Goal: Communication & Community: Ask a question

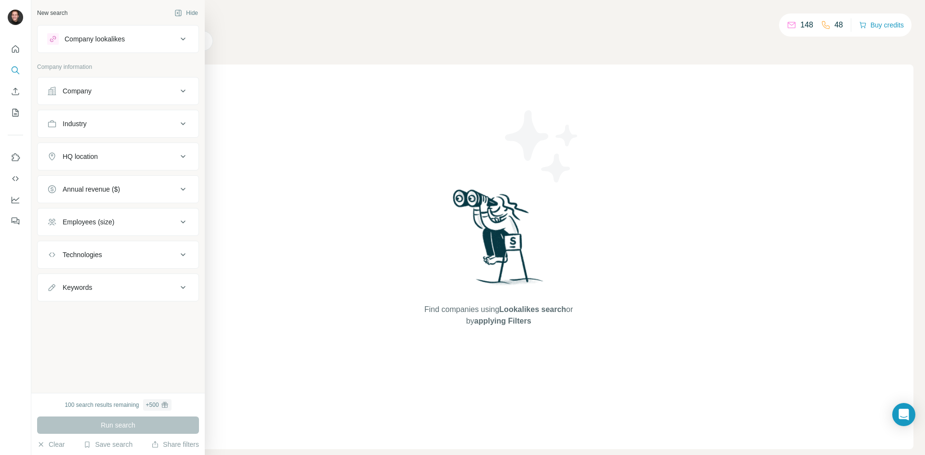
click at [80, 224] on div "Employees (size)" at bounding box center [89, 222] width 52 height 10
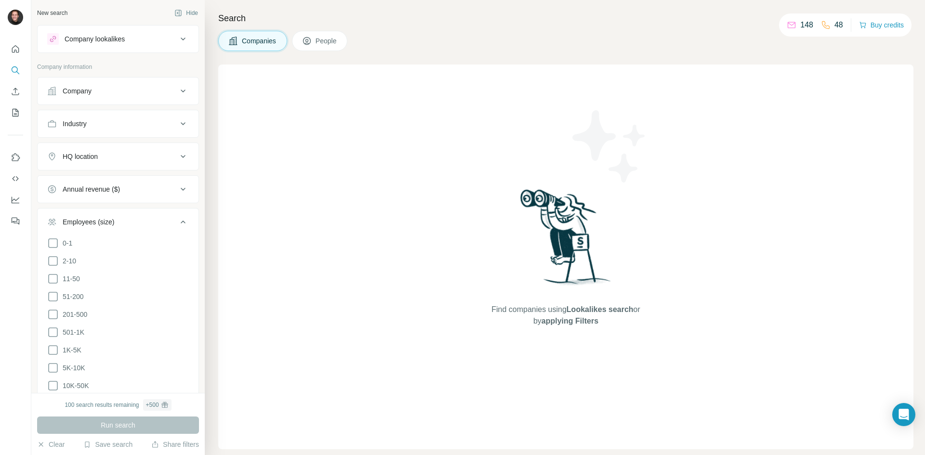
click at [80, 224] on div "Employees (size)" at bounding box center [89, 222] width 52 height 10
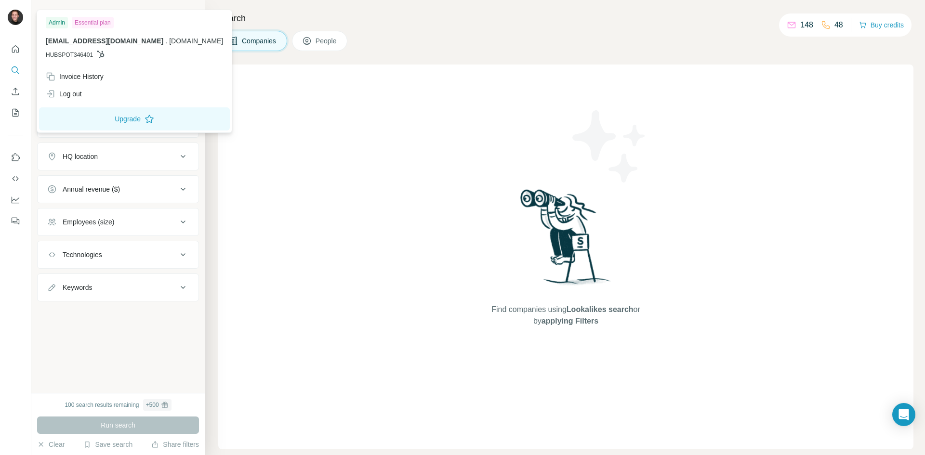
click at [8, 19] on img at bounding box center [15, 17] width 15 height 15
click at [14, 19] on img at bounding box center [15, 17] width 15 height 15
click at [381, 294] on div "Find companies using Lookalikes search or by applying Filters" at bounding box center [565, 257] width 695 height 385
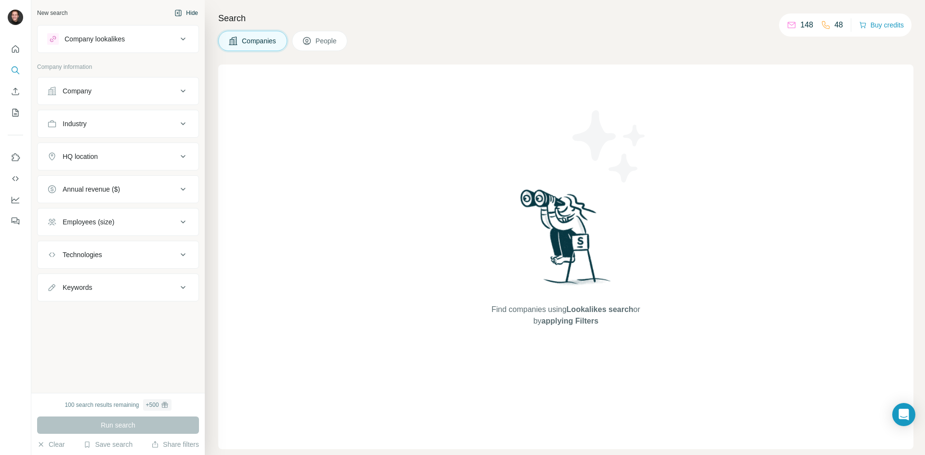
click at [189, 17] on button "Hide" at bounding box center [186, 13] width 37 height 14
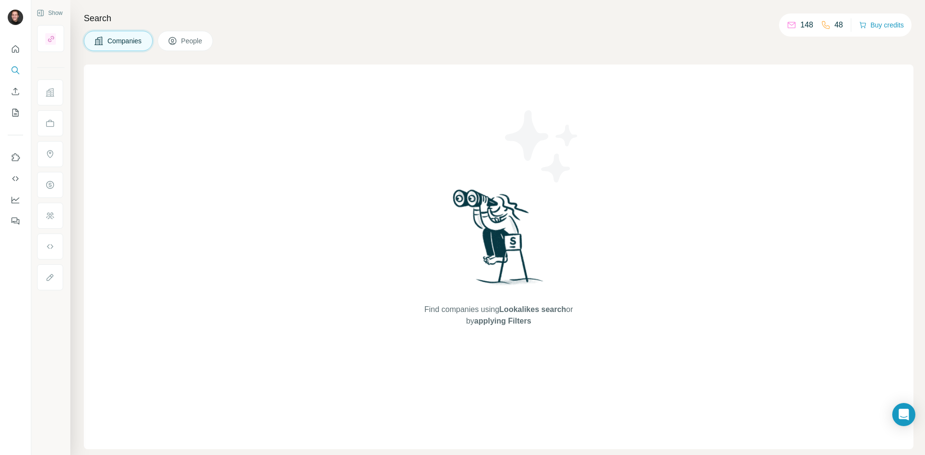
click at [24, 51] on div at bounding box center [15, 132] width 31 height 195
click at [21, 49] on button "Quick start" at bounding box center [15, 48] width 15 height 17
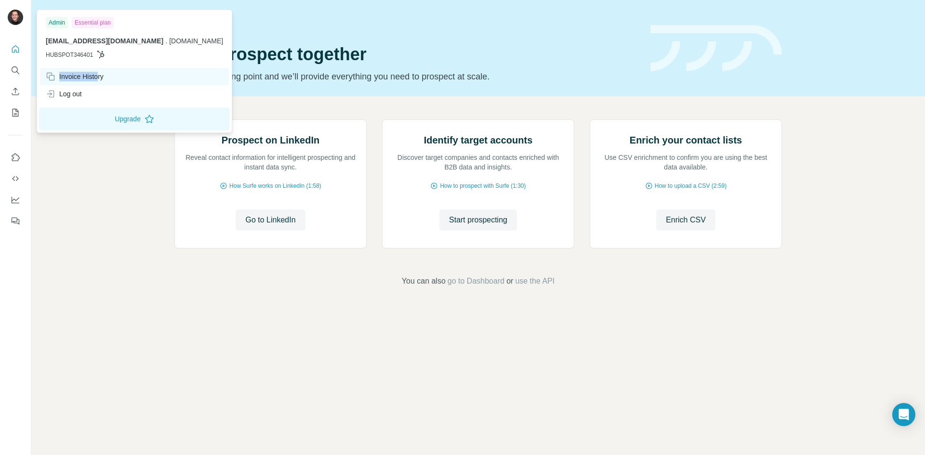
drag, startPoint x: 99, startPoint y: 78, endPoint x: 107, endPoint y: 74, distance: 9.3
click at [107, 74] on div "Invoice History" at bounding box center [134, 76] width 189 height 17
click at [108, 75] on div "Invoice History" at bounding box center [134, 76] width 189 height 17
click at [95, 75] on div "Invoice History" at bounding box center [75, 77] width 58 height 10
click at [84, 75] on div "Invoice History" at bounding box center [75, 77] width 58 height 10
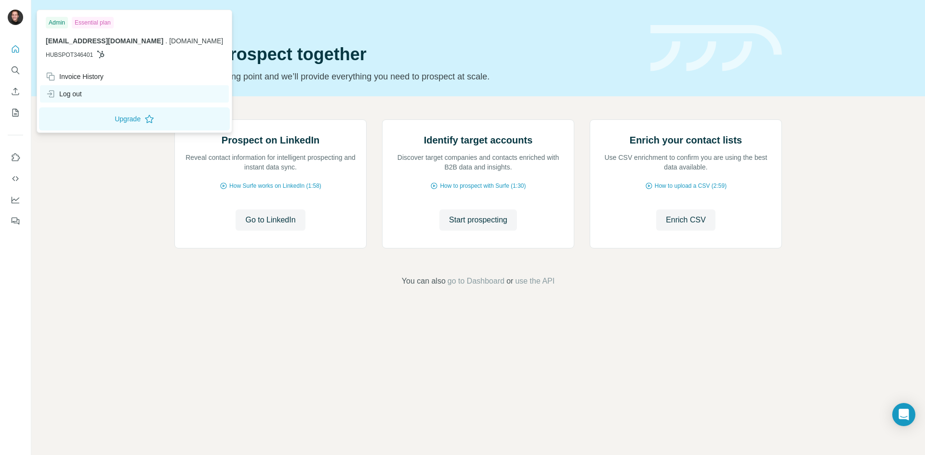
click at [68, 97] on div "Log out" at bounding box center [64, 94] width 36 height 10
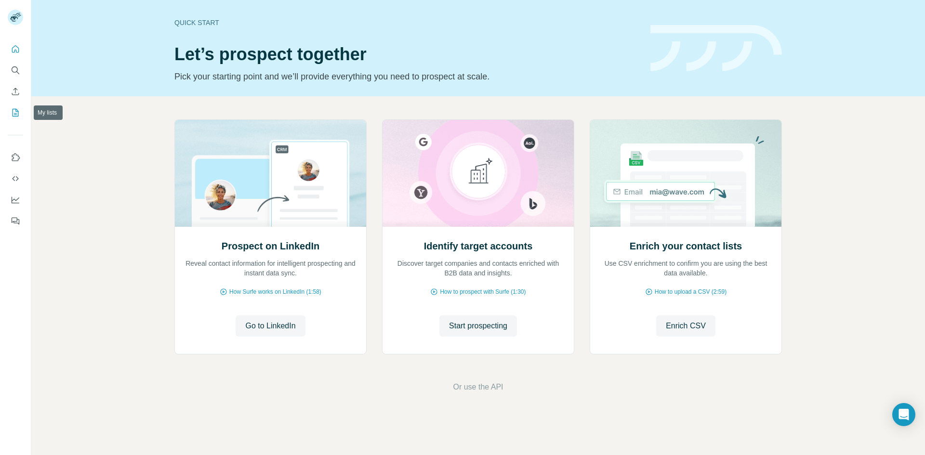
click at [14, 117] on icon "My lists" at bounding box center [16, 113] width 6 height 8
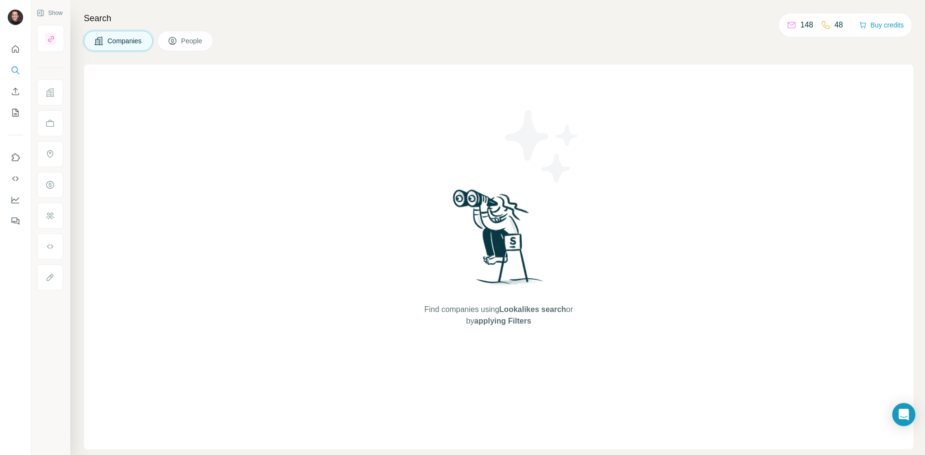
click at [181, 48] on button "People" at bounding box center [186, 41] width 56 height 20
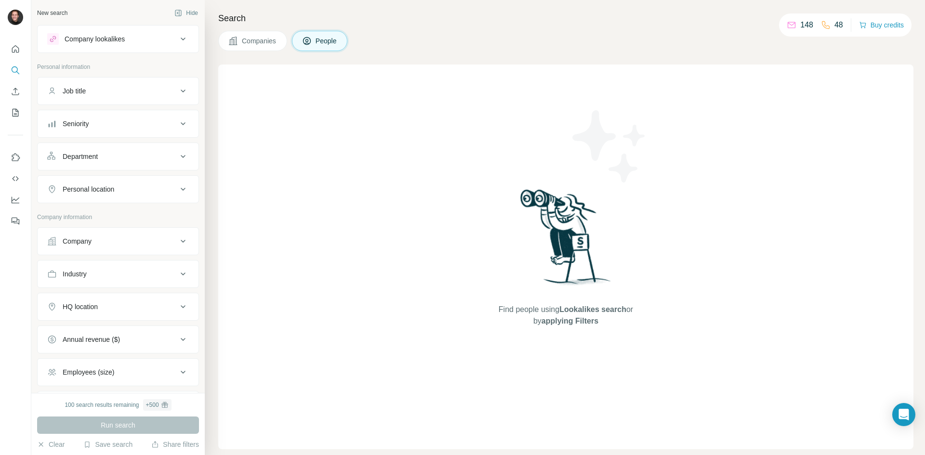
click at [296, 45] on button "People" at bounding box center [320, 41] width 56 height 20
click at [248, 43] on span "Companies" at bounding box center [259, 41] width 35 height 10
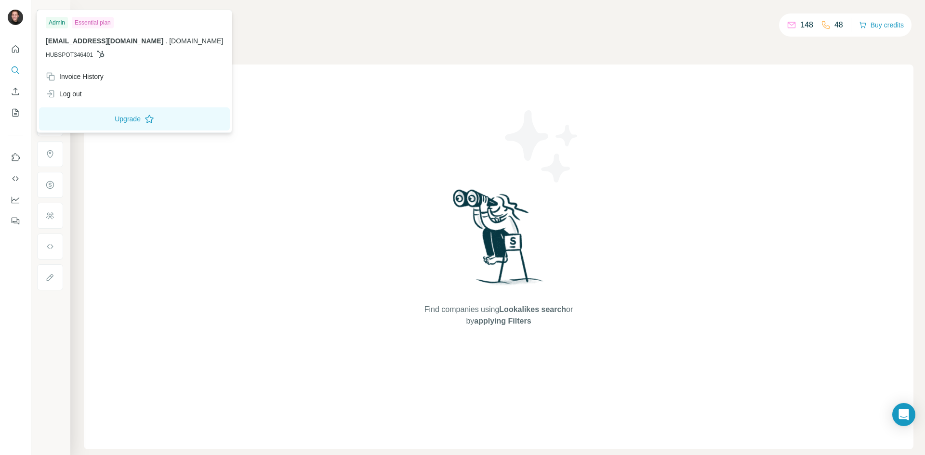
click at [9, 16] on img at bounding box center [15, 17] width 15 height 15
click at [909, 415] on icon "Open Intercom Messenger" at bounding box center [903, 415] width 11 height 13
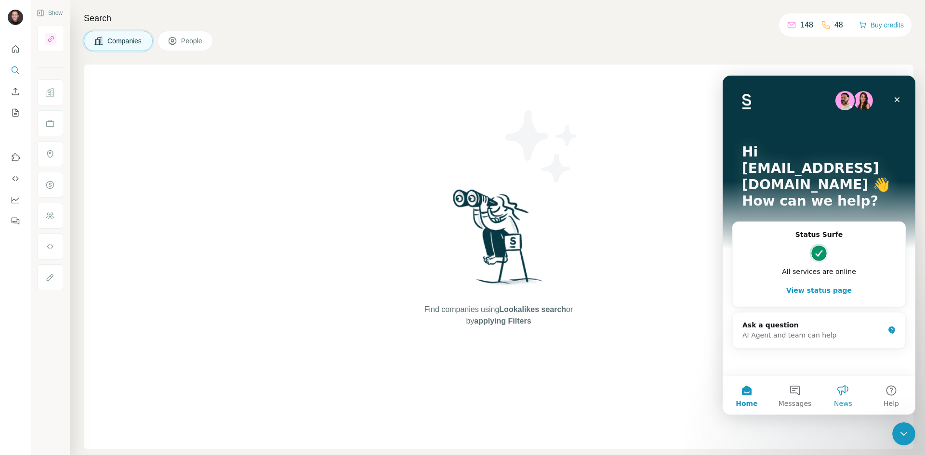
drag, startPoint x: 1632, startPoint y: 490, endPoint x: 827, endPoint y: 386, distance: 811.6
click at [834, 391] on div "Home Messages News Help" at bounding box center [819, 395] width 193 height 39
click at [794, 393] on button "Messages" at bounding box center [795, 395] width 48 height 39
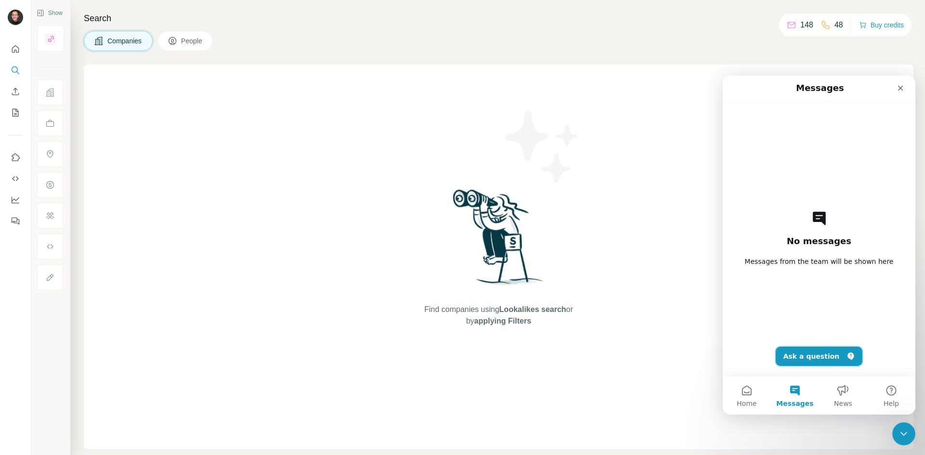
click at [813, 358] on button "Ask a question" at bounding box center [819, 356] width 87 height 19
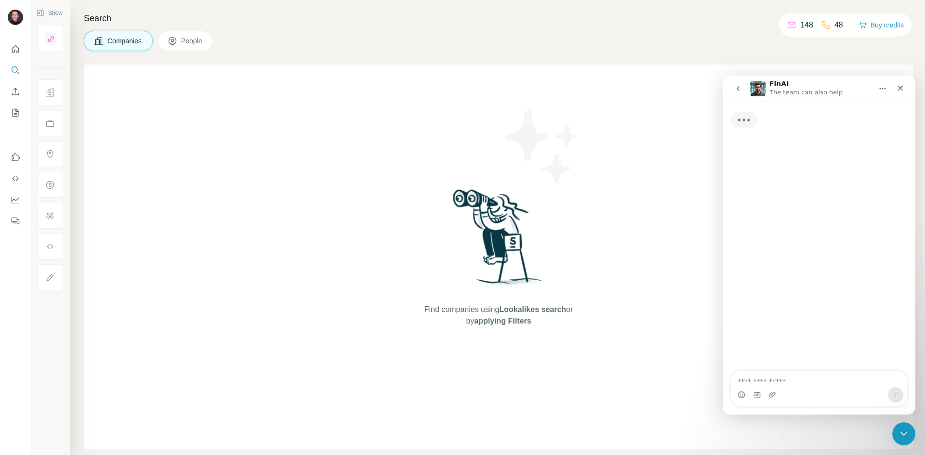
click at [764, 380] on textarea "Ask a question…" at bounding box center [819, 379] width 176 height 16
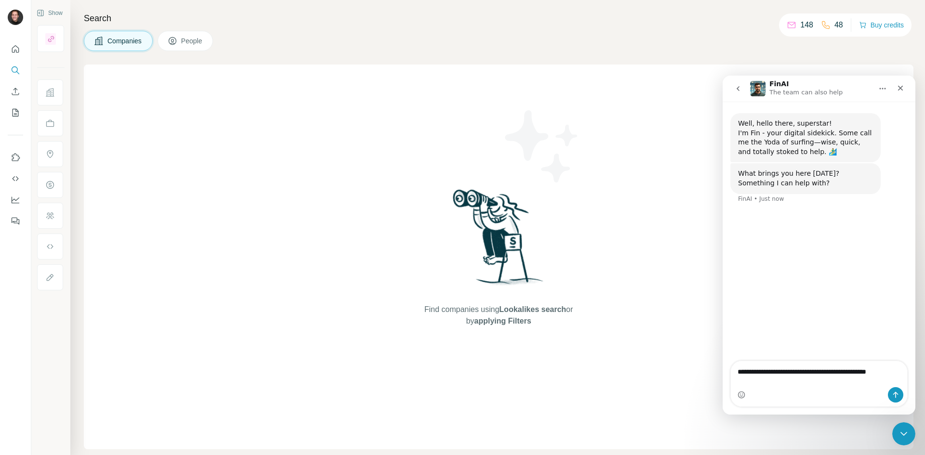
type textarea "**********"
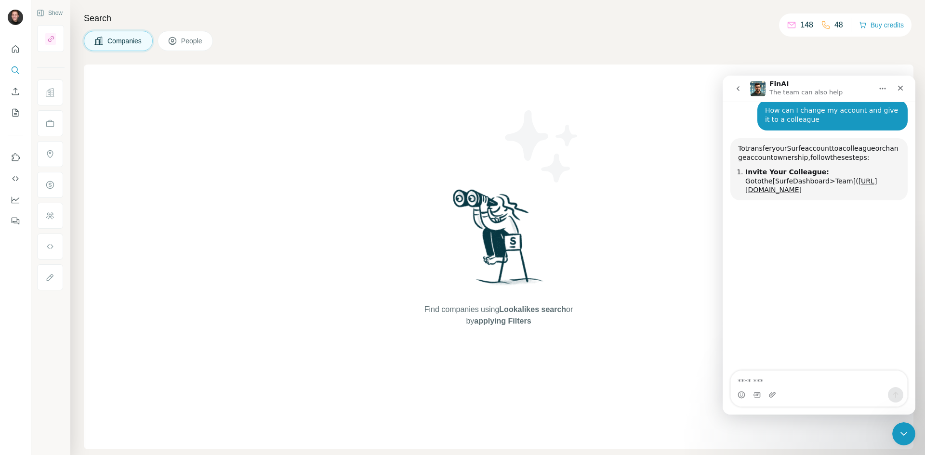
scroll to position [103, 0]
